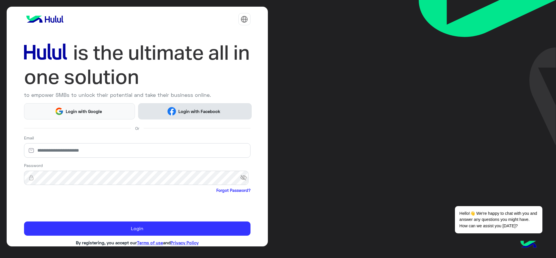
click at [233, 110] on button "Login with Facebook" at bounding box center [194, 111] width 113 height 16
